Goal: Information Seeking & Learning: Learn about a topic

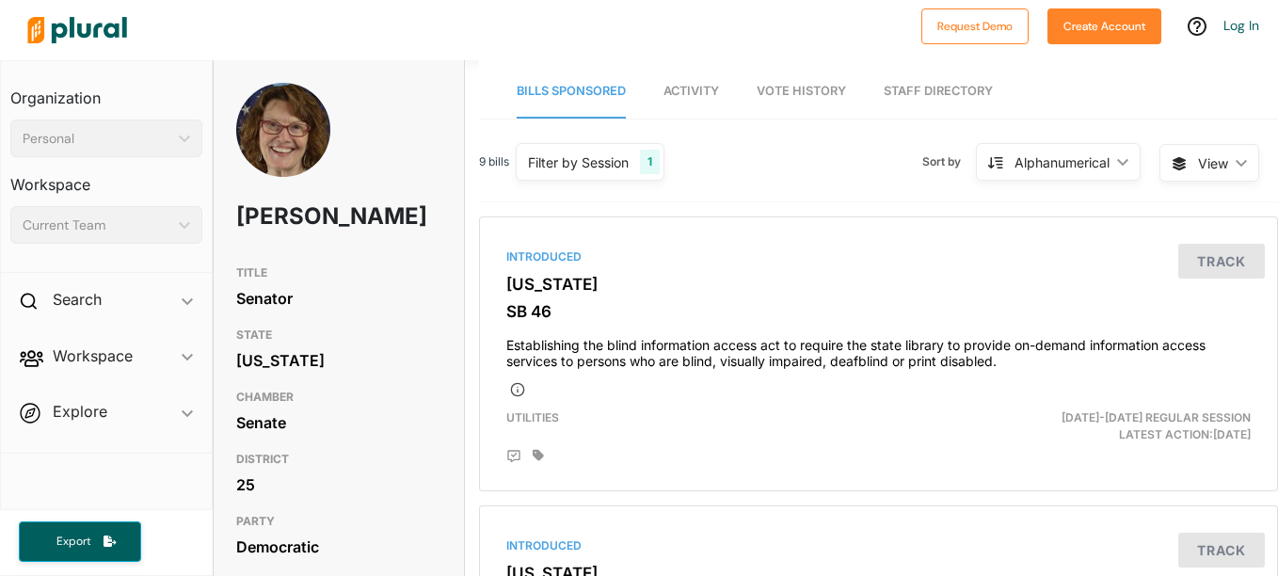
scroll to position [395, 0]
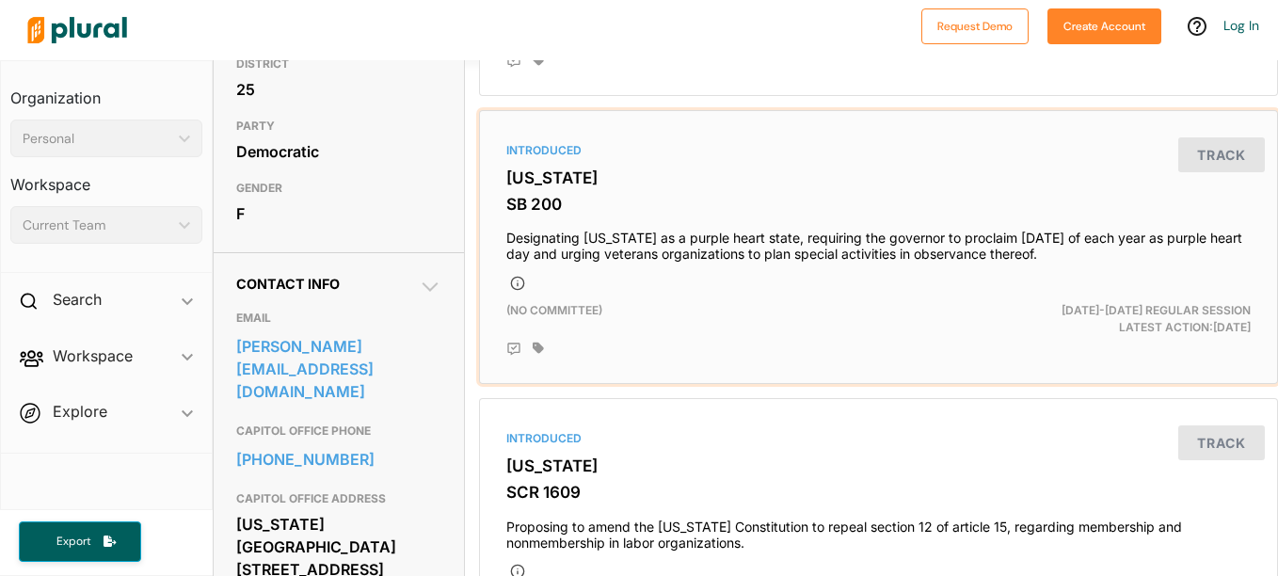
click at [646, 130] on div "Introduced Kansas SB 200 Designating Kansas as a purple heart state, requiring …" at bounding box center [879, 247] width 782 height 257
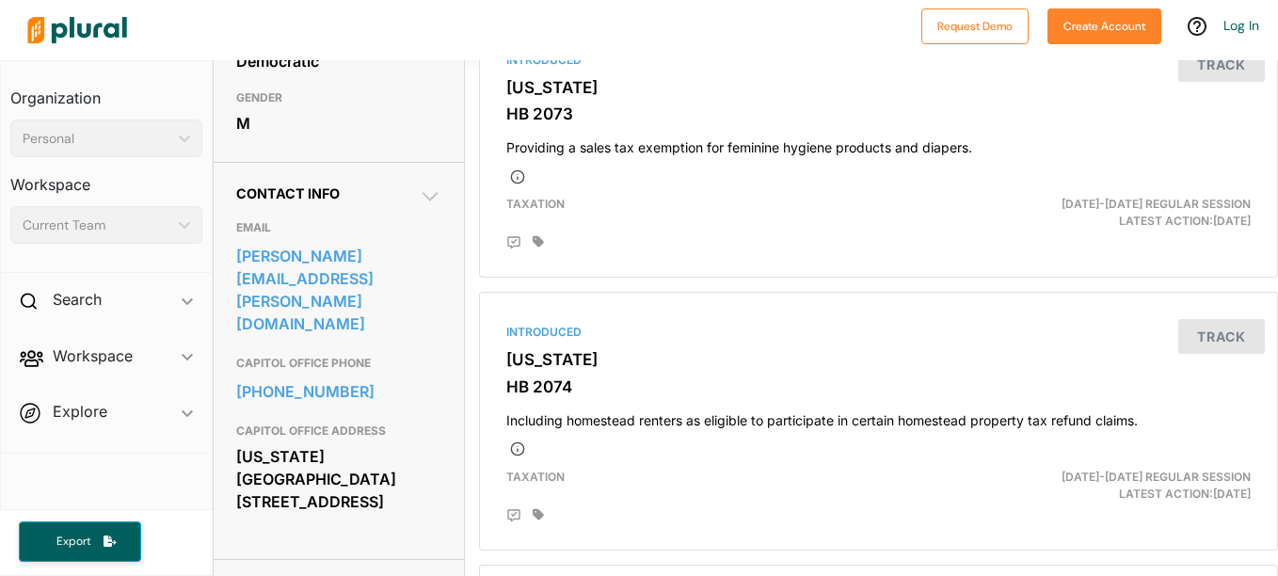
scroll to position [488, 0]
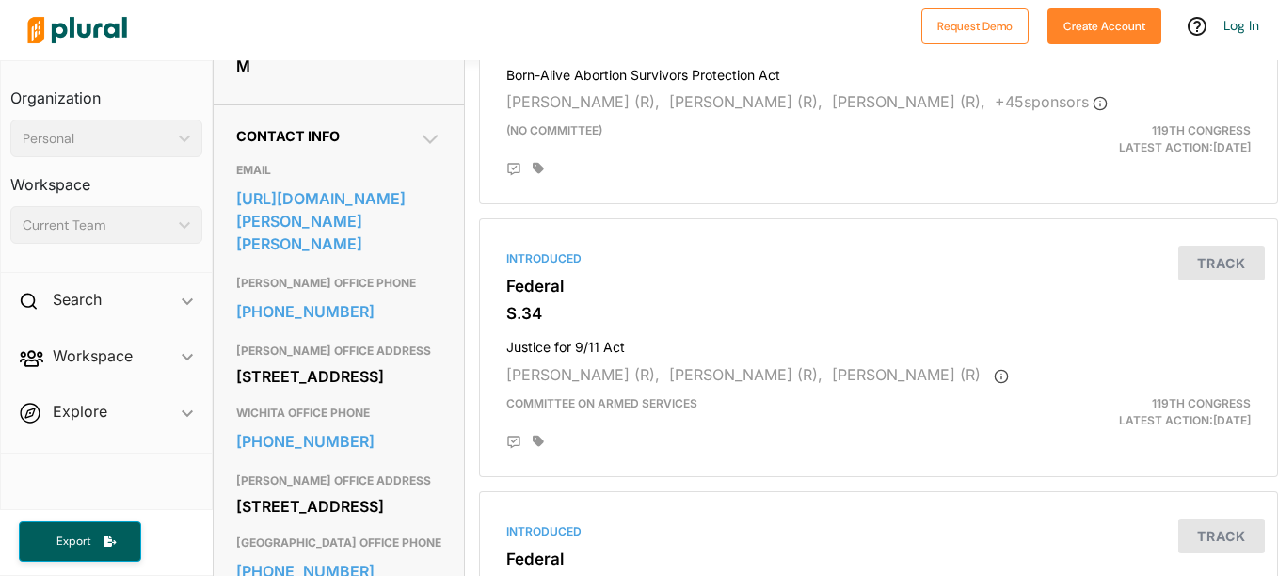
scroll to position [544, 0]
click at [315, 256] on link "https://www.moran.senate.gov/public/index.cfm/e-mail-jerry" at bounding box center [338, 220] width 205 height 73
click at [380, 257] on link "https://www.moran.senate.gov/public/index.cfm/e-mail-jerry" at bounding box center [338, 220] width 205 height 73
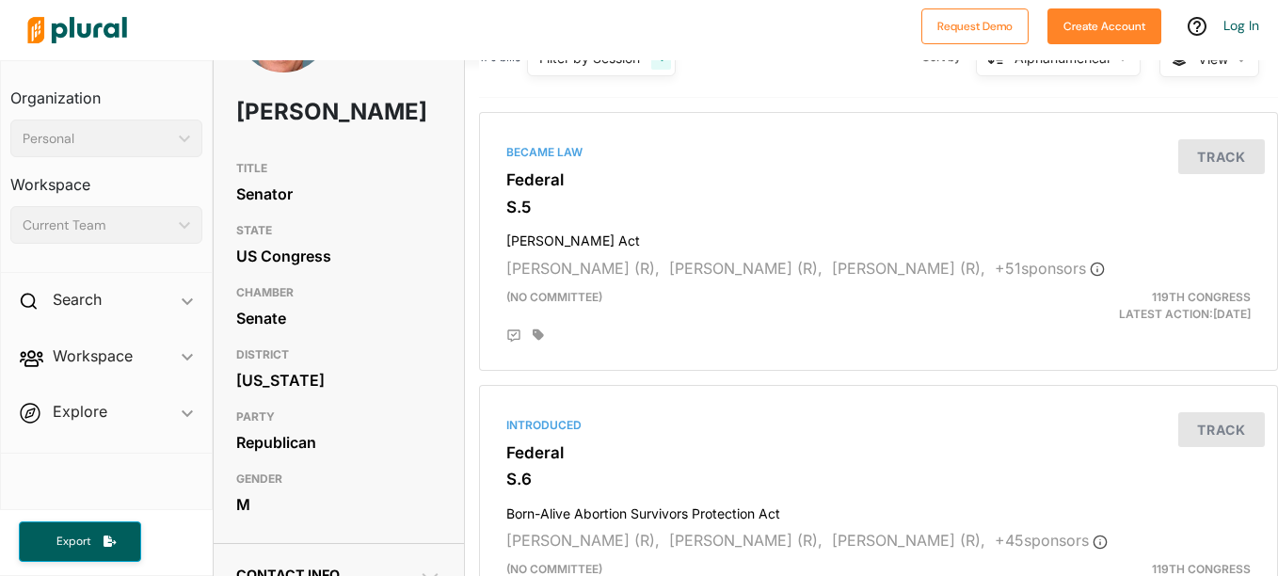
scroll to position [104, 0]
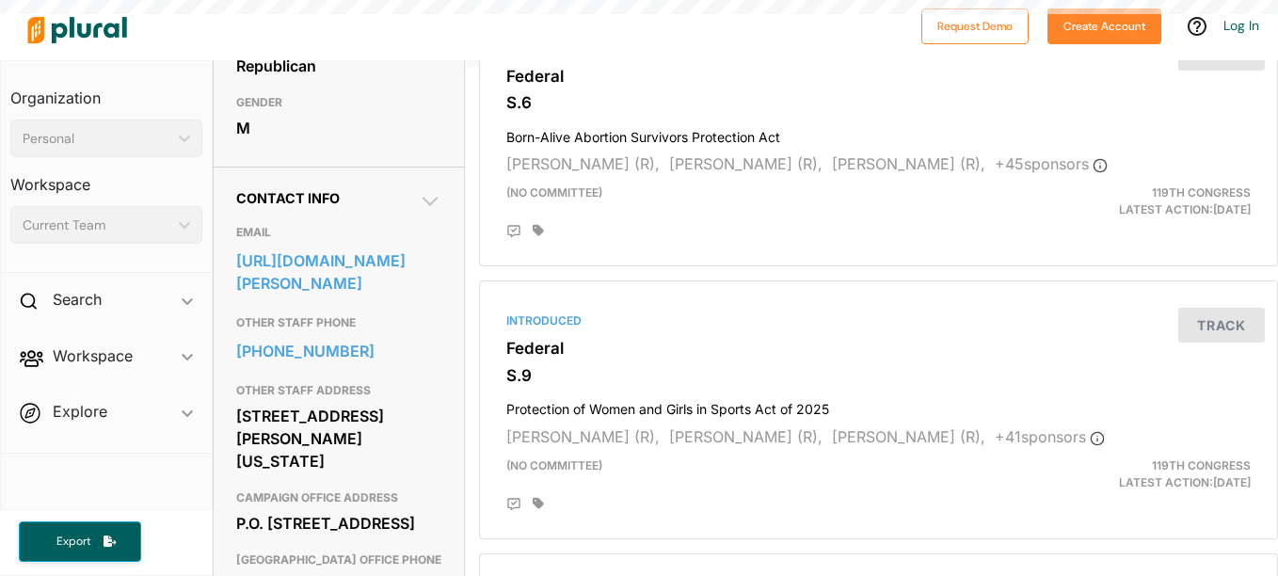
scroll to position [492, 0]
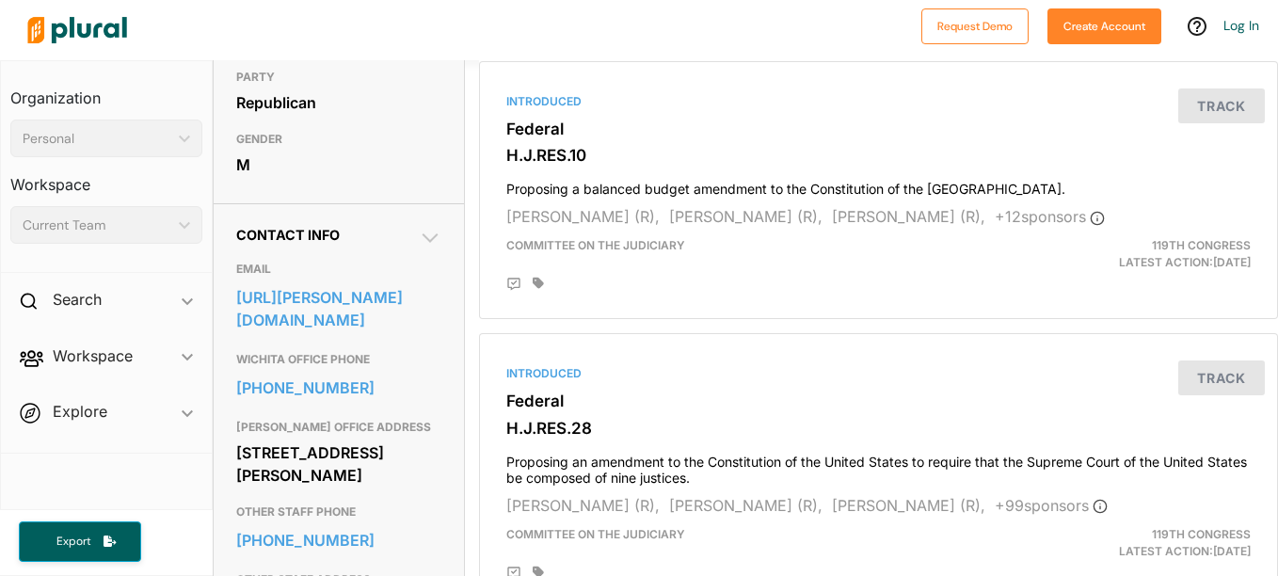
scroll to position [445, 0]
